Goal: Task Accomplishment & Management: Use online tool/utility

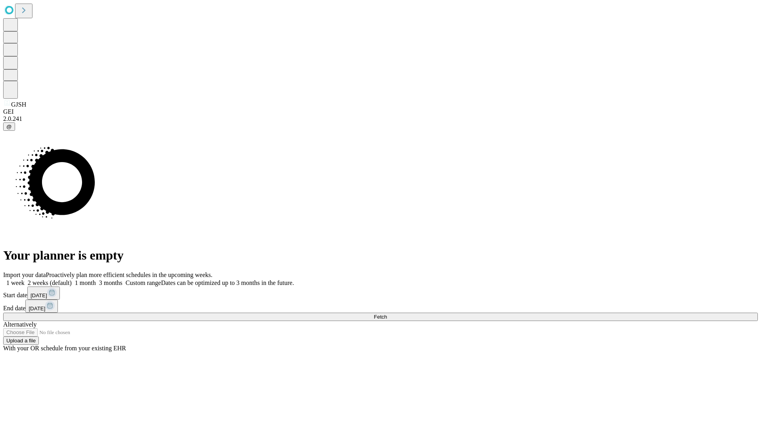
click at [387, 314] on span "Fetch" at bounding box center [380, 317] width 13 height 6
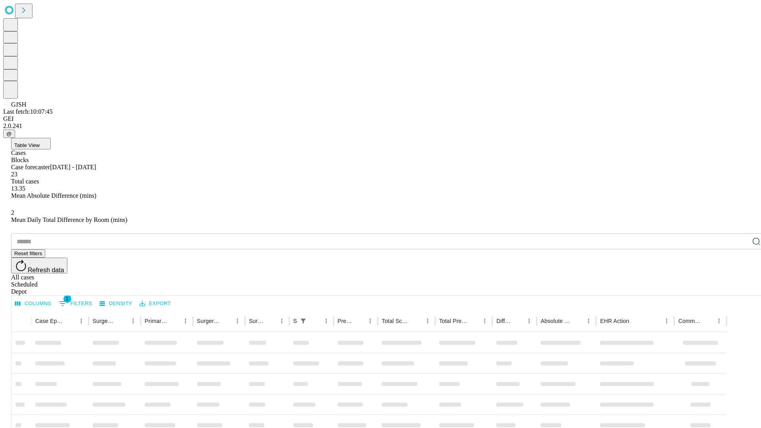
click at [740, 288] on div "Depot" at bounding box center [388, 291] width 754 height 7
